Goal: Task Accomplishment & Management: Manage account settings

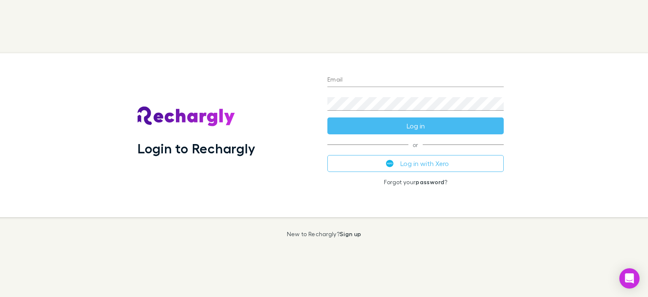
drag, startPoint x: 0, startPoint y: 0, endPoint x: 343, endPoint y: 84, distance: 352.7
click at [343, 84] on input "Email" at bounding box center [415, 80] width 176 height 14
type input "**********"
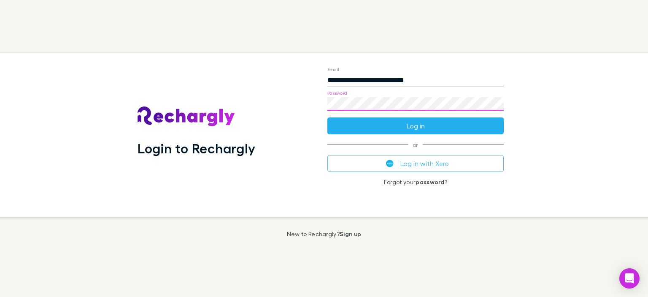
click at [425, 122] on button "Log in" at bounding box center [415, 125] width 176 height 17
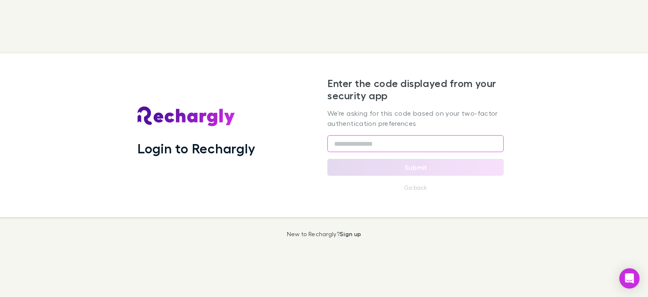
click at [357, 141] on input "text" at bounding box center [415, 143] width 176 height 17
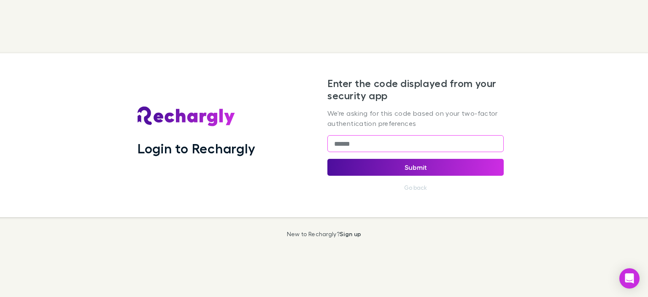
type input "******"
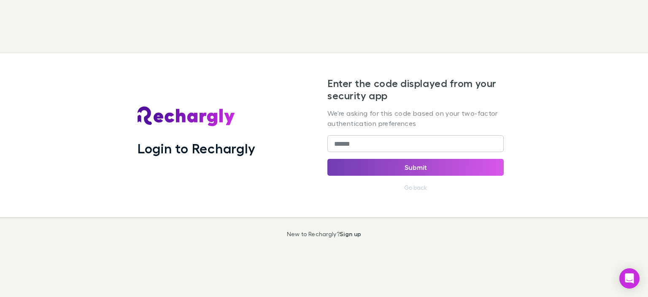
click at [397, 170] on button "Submit" at bounding box center [415, 167] width 176 height 17
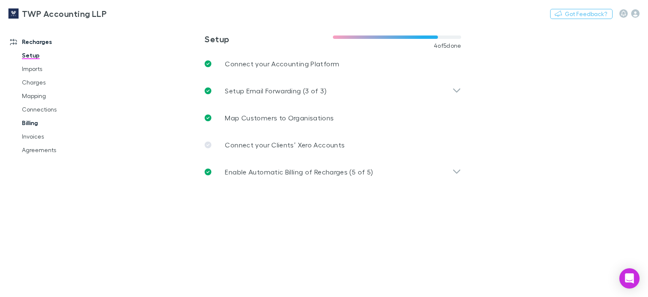
click at [35, 123] on link "Billing" at bounding box center [62, 123] width 97 height 14
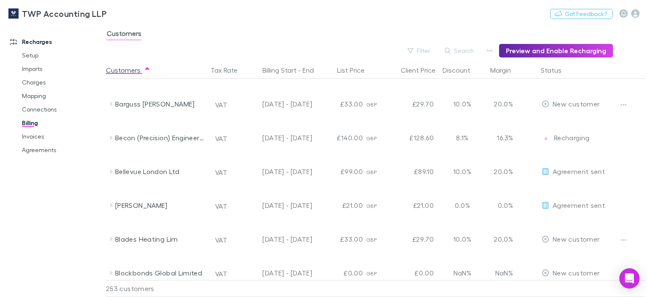
scroll to position [802, 0]
click at [36, 133] on link "Invoices" at bounding box center [62, 137] width 97 height 14
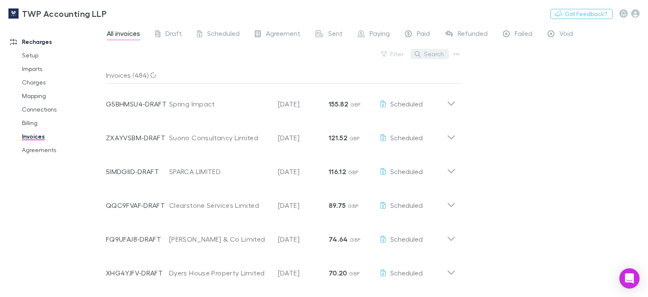
click at [437, 56] on button "Search" at bounding box center [430, 54] width 38 height 10
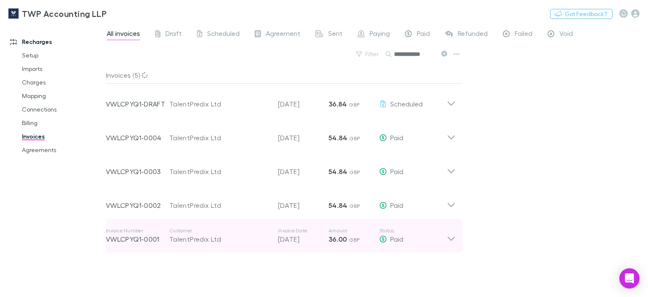
type input "**********"
click at [199, 237] on div "TalentPredix Ltd" at bounding box center [219, 239] width 100 height 10
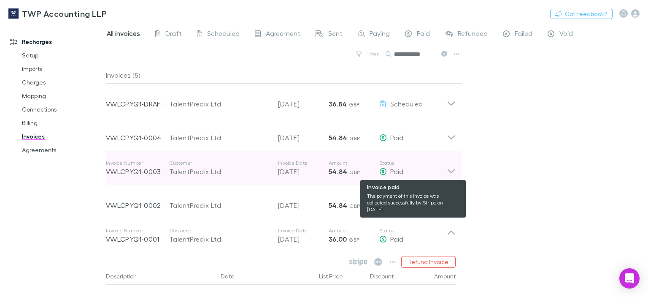
click at [384, 172] on icon at bounding box center [383, 171] width 8 height 7
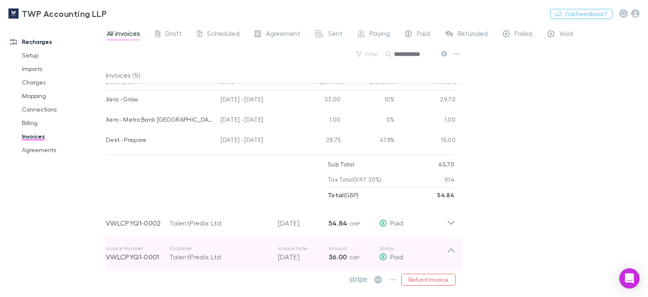
scroll to position [230, 0]
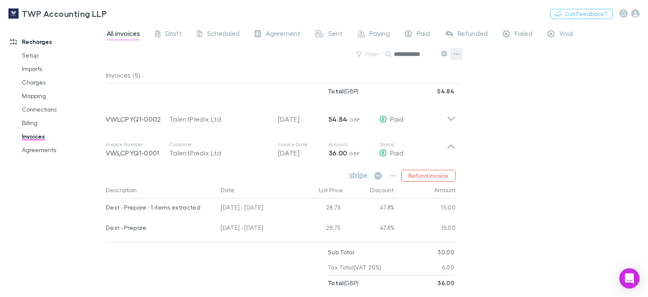
click at [458, 54] on icon "button" at bounding box center [457, 54] width 6 height 2
click at [542, 78] on div at bounding box center [324, 148] width 648 height 297
click at [461, 52] on button "button" at bounding box center [457, 54] width 12 height 12
click at [373, 81] on p "Export invoices" at bounding box center [404, 81] width 103 height 10
click at [32, 137] on link "Invoices" at bounding box center [62, 137] width 97 height 14
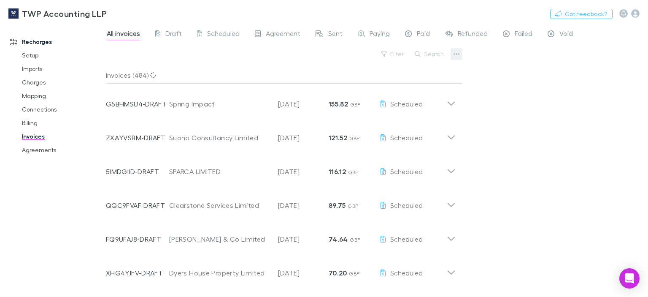
click at [455, 56] on icon "button" at bounding box center [457, 54] width 6 height 7
click at [432, 56] on div at bounding box center [324, 148] width 648 height 297
click at [430, 55] on button "Search" at bounding box center [430, 54] width 38 height 10
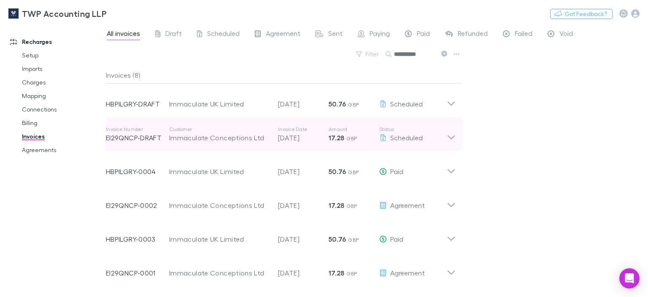
scroll to position [63, 0]
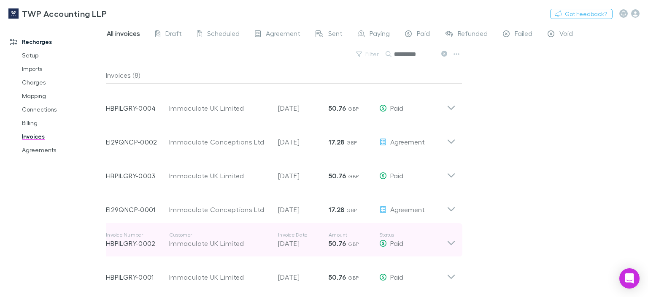
type input "**********"
click at [213, 245] on div "Immaculate UK Limited" at bounding box center [219, 243] width 100 height 10
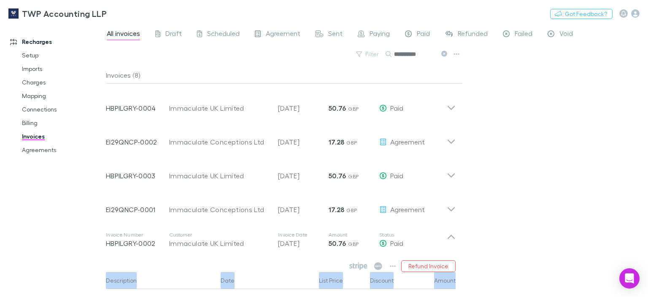
drag, startPoint x: 517, startPoint y: 213, endPoint x: 526, endPoint y: 272, distance: 60.2
click at [526, 272] on div "**********" at bounding box center [377, 160] width 542 height 273
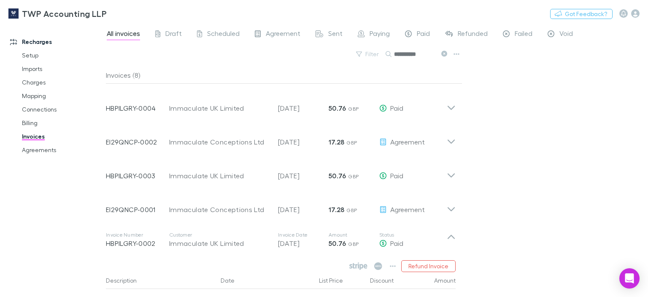
click at [518, 200] on div "**********" at bounding box center [377, 160] width 542 height 273
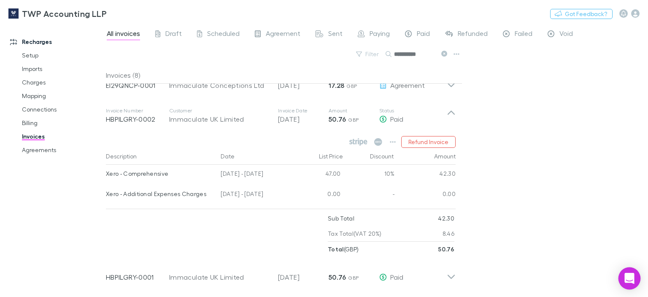
click at [631, 275] on icon "Open Intercom Messenger" at bounding box center [630, 278] width 10 height 11
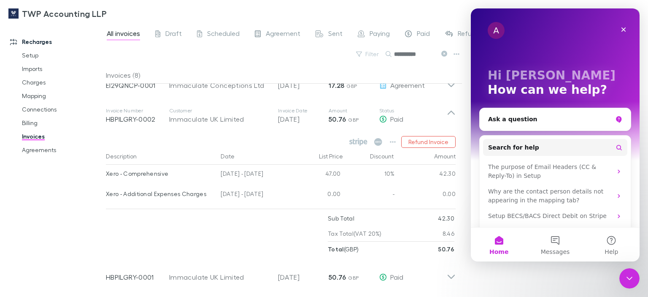
scroll to position [0, 0]
click at [535, 121] on div "Ask a question" at bounding box center [550, 119] width 124 height 9
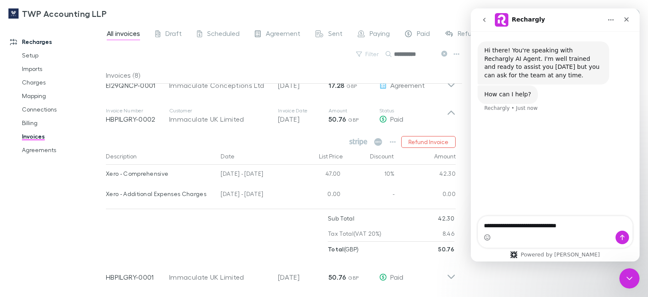
type textarea "**********"
click at [621, 232] on button "Send a message…" at bounding box center [623, 237] width 14 height 14
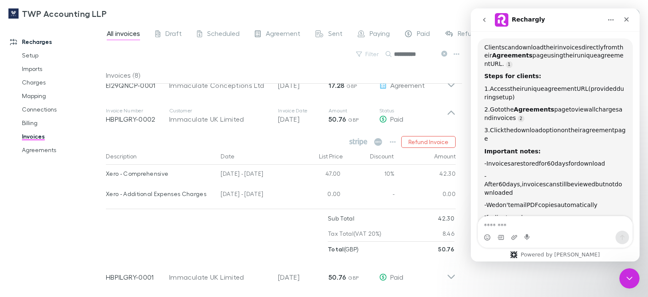
scroll to position [99, 0]
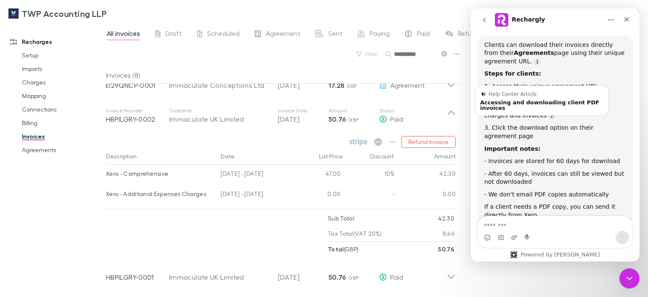
click at [71, 189] on div "Recharges Setup Imports Charges Mapping Connections Billing Invoices Agreements" at bounding box center [56, 158] width 112 height 263
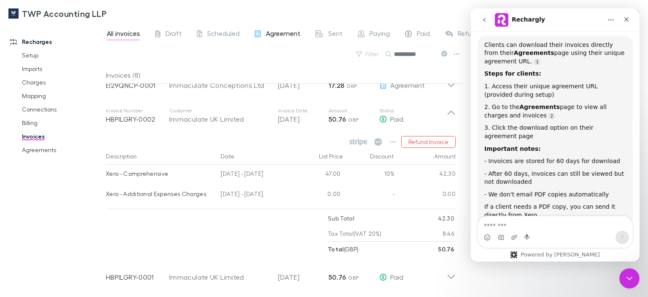
click at [286, 33] on span "Agreement" at bounding box center [283, 34] width 35 height 11
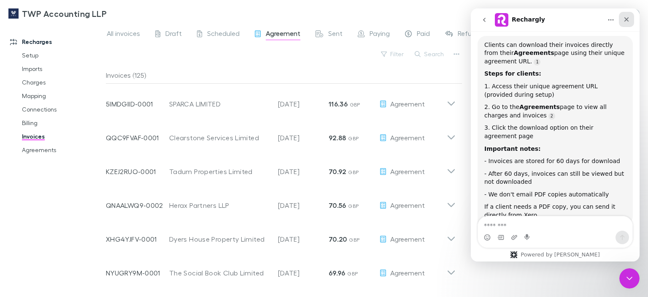
click at [626, 19] on icon "Close" at bounding box center [627, 19] width 5 height 5
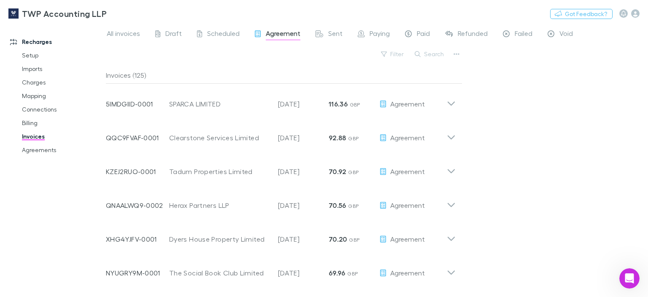
scroll to position [145, 0]
click at [427, 53] on button "Search" at bounding box center [430, 54] width 38 height 10
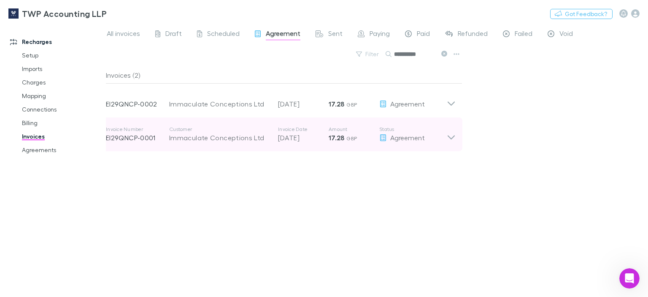
type input "**********"
click at [452, 140] on icon at bounding box center [451, 134] width 9 height 17
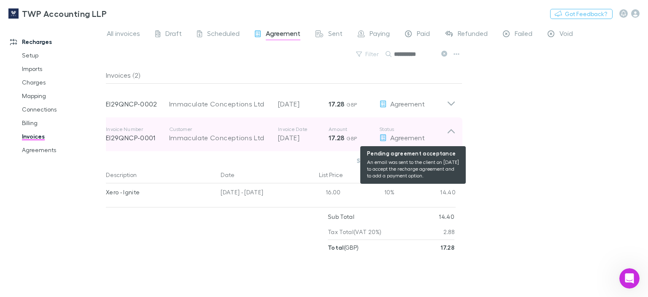
click at [386, 138] on icon at bounding box center [383, 137] width 8 height 7
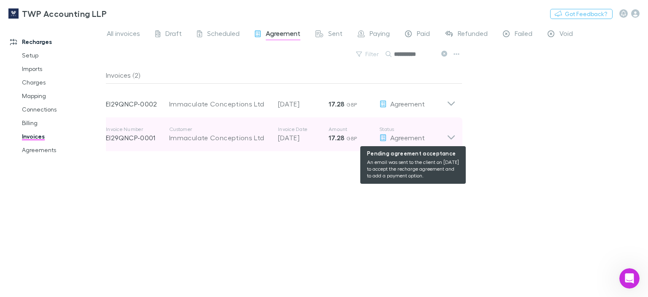
click at [394, 137] on span "Agreement" at bounding box center [407, 137] width 35 height 8
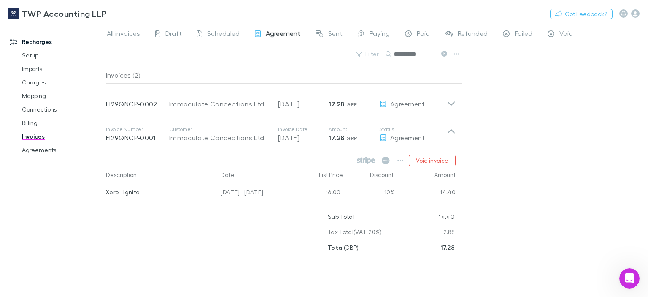
click at [530, 185] on div "**********" at bounding box center [377, 160] width 542 height 273
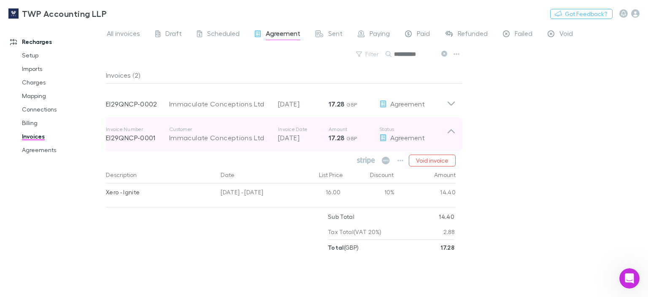
click at [153, 136] on p "EI29QNCP-0001" at bounding box center [137, 137] width 63 height 10
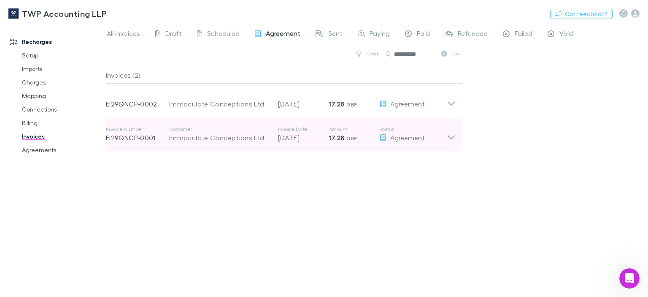
click at [205, 141] on div "Immaculate Conceptions Ltd" at bounding box center [219, 137] width 100 height 10
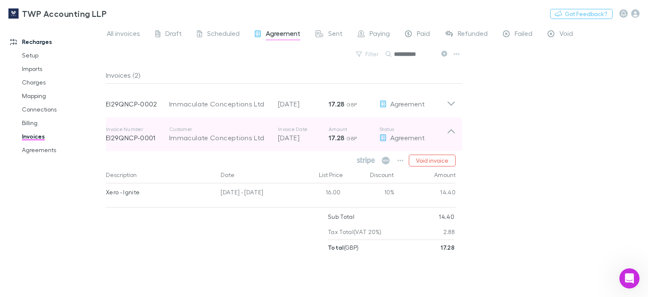
click at [295, 139] on p "[DATE]" at bounding box center [303, 137] width 51 height 10
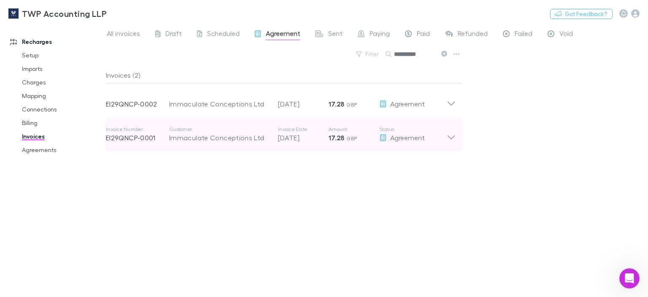
click at [340, 138] on strong "17.28" at bounding box center [337, 137] width 16 height 8
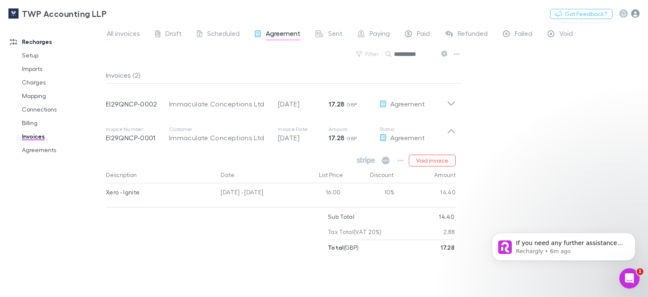
click at [635, 16] on icon "button" at bounding box center [635, 13] width 8 height 8
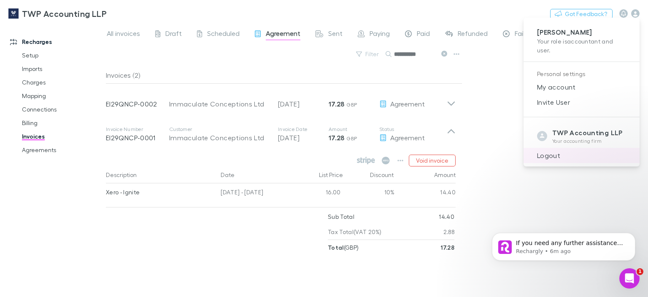
click at [554, 154] on span "Logout" at bounding box center [581, 155] width 103 height 10
